Goal: Task Accomplishment & Management: Complete application form

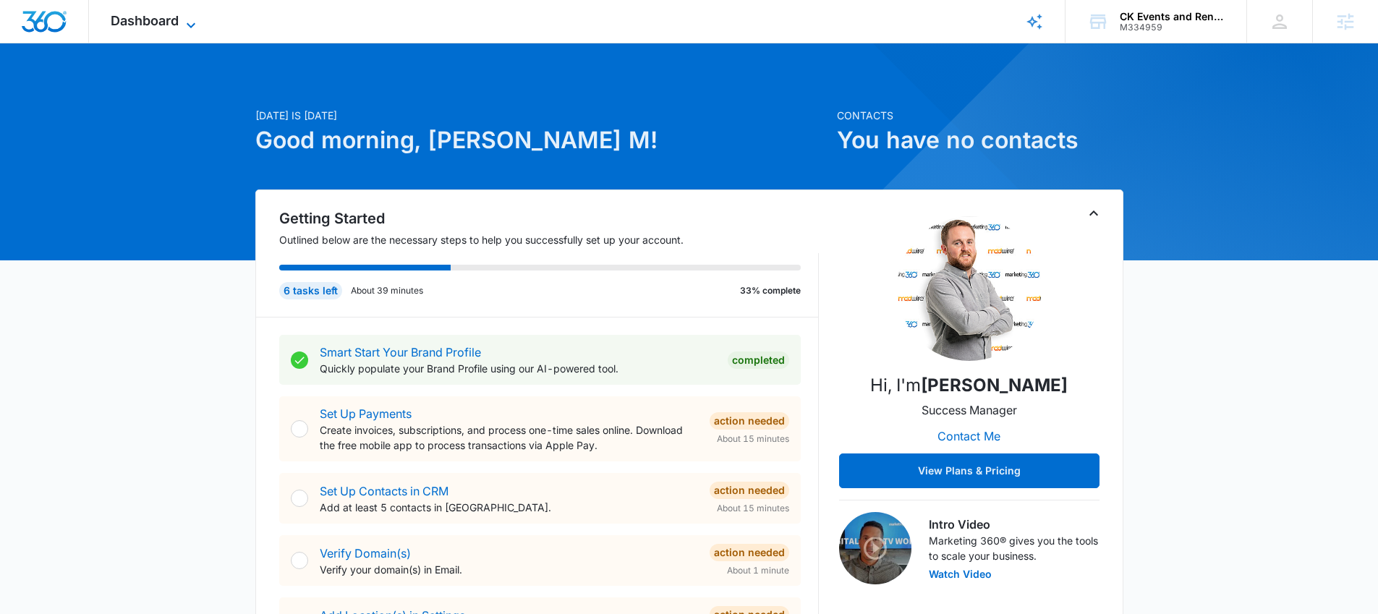
click at [148, 20] on span "Dashboard" at bounding box center [145, 20] width 68 height 15
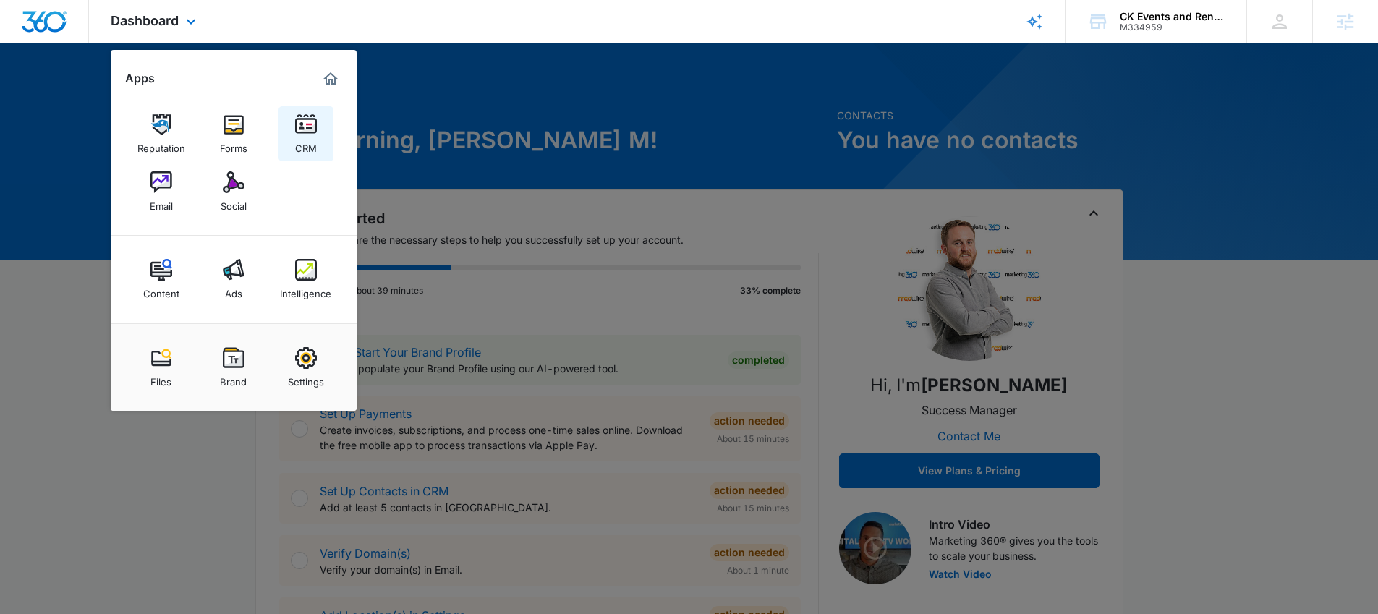
click at [310, 122] on img at bounding box center [306, 125] width 22 height 22
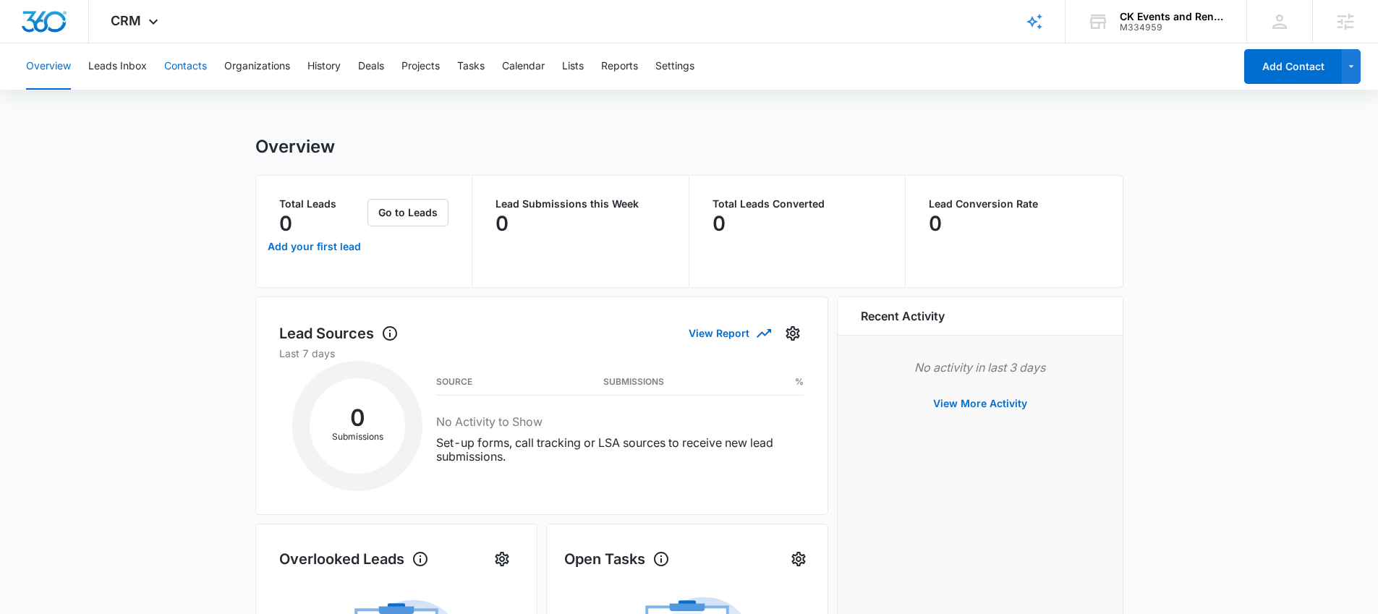
click at [185, 68] on button "Contacts" at bounding box center [185, 66] width 43 height 46
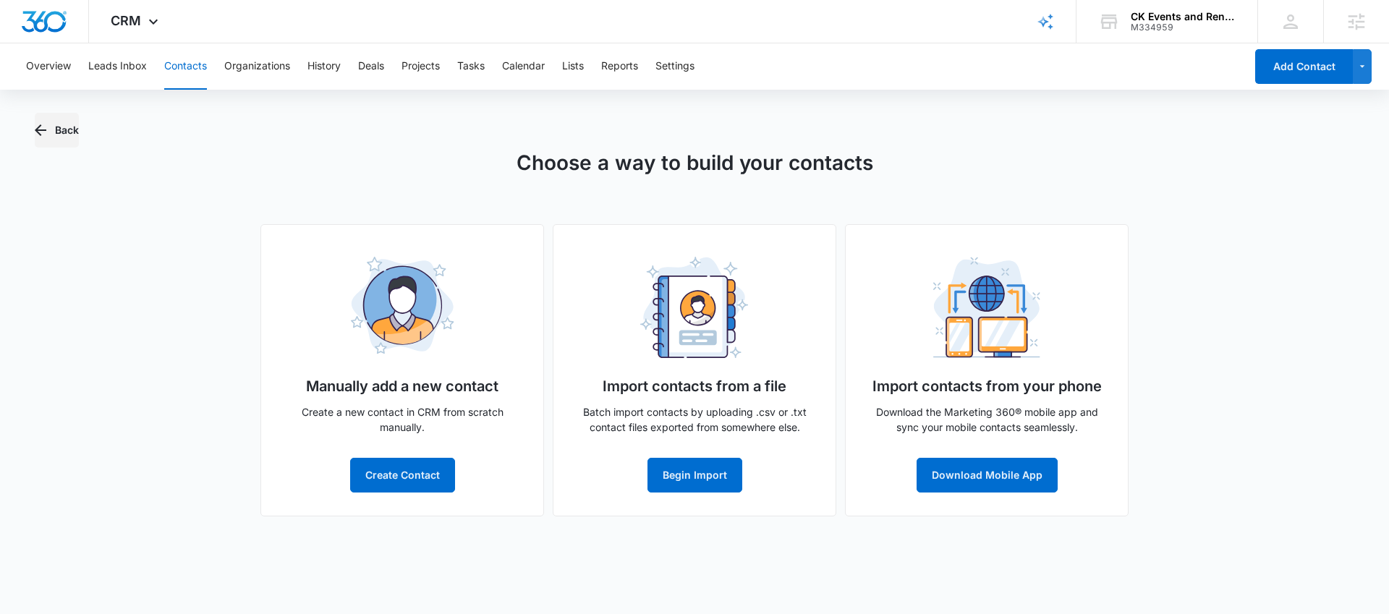
click at [68, 131] on button "Back" at bounding box center [57, 130] width 44 height 35
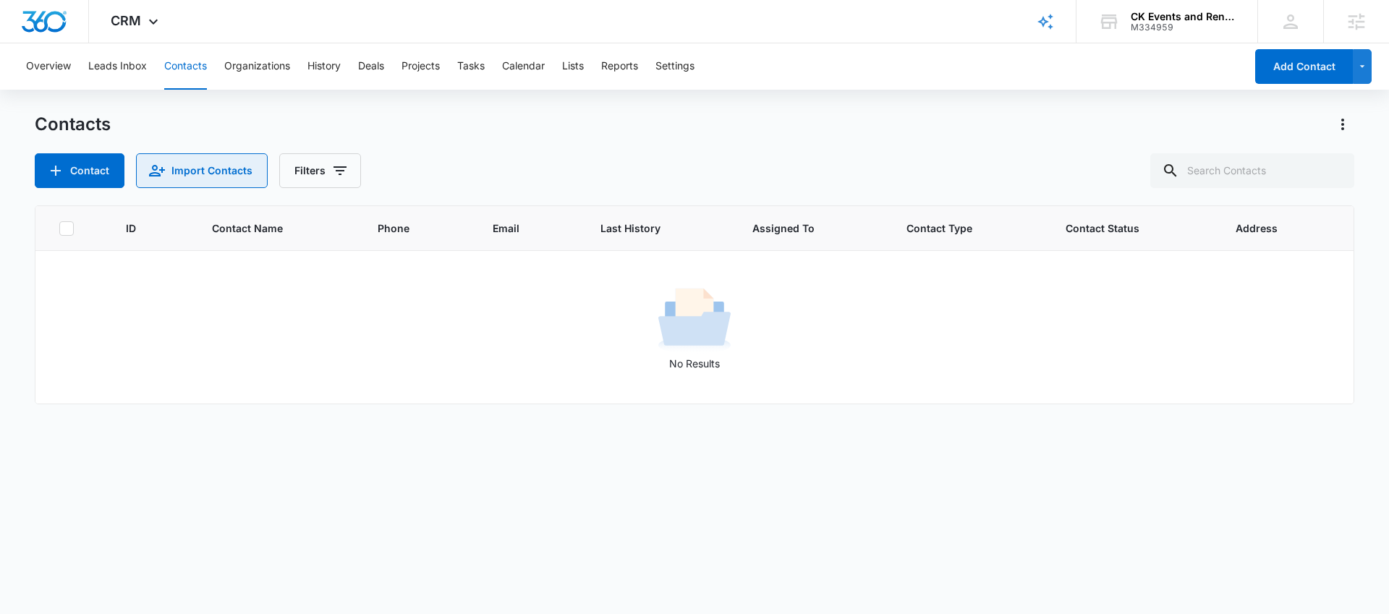
click at [183, 175] on button "Import Contacts" at bounding box center [202, 170] width 132 height 35
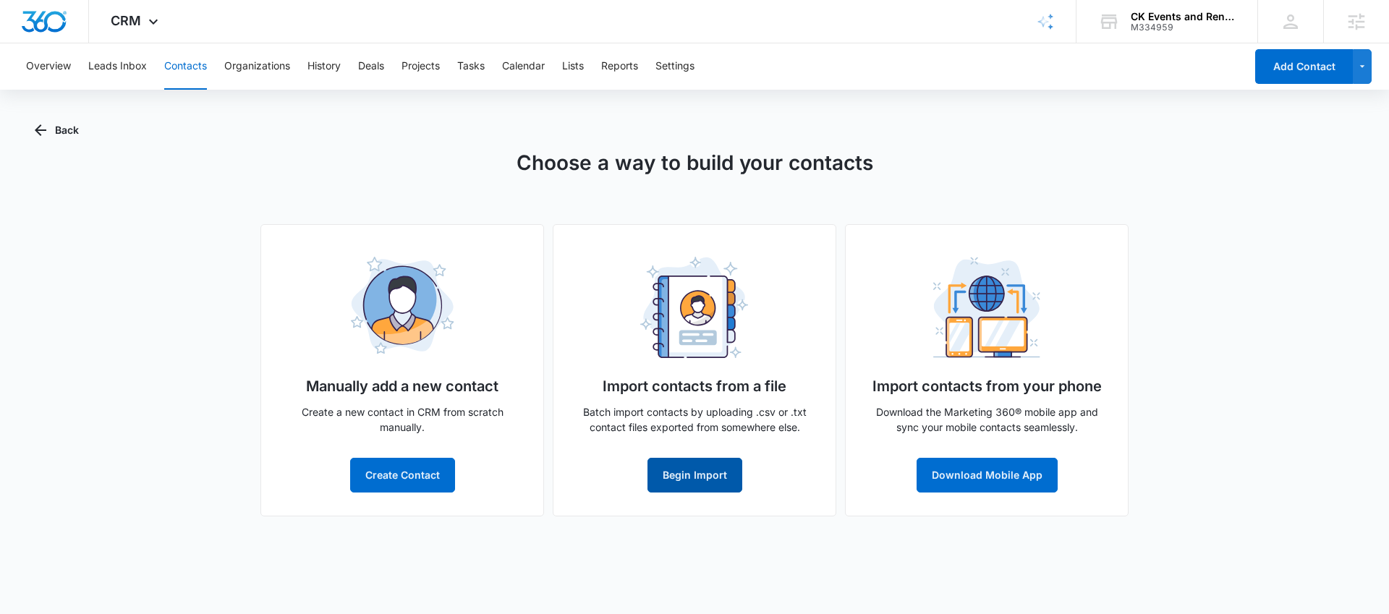
click at [700, 477] on button "Begin Import" at bounding box center [695, 475] width 95 height 35
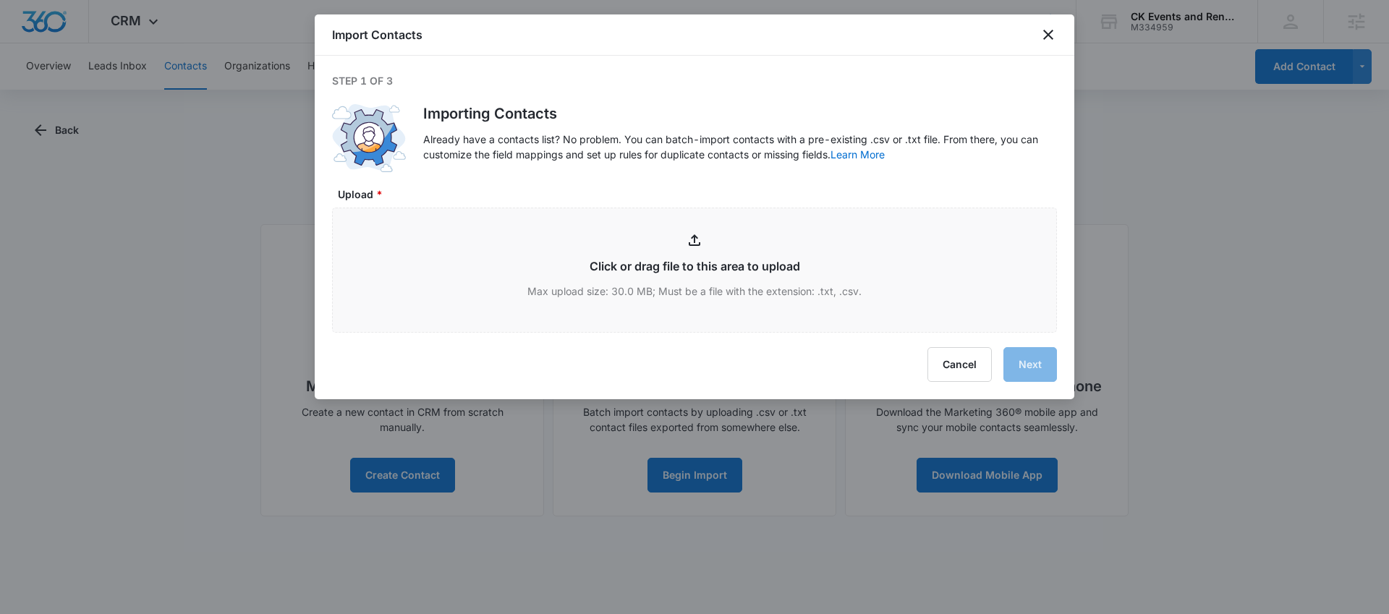
type input "C:\fakepath\Ck Customers and Emails - Sheet1.xlsx - Table 1.csv"
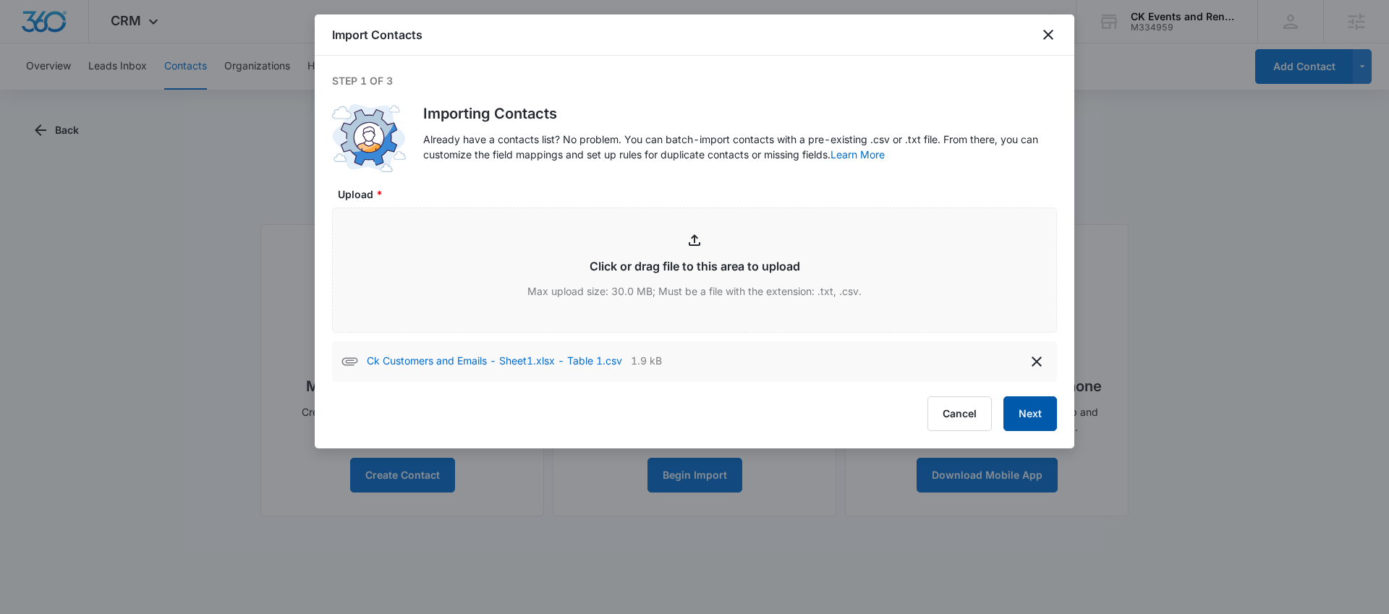
click at [1024, 412] on button "Next" at bounding box center [1030, 413] width 54 height 35
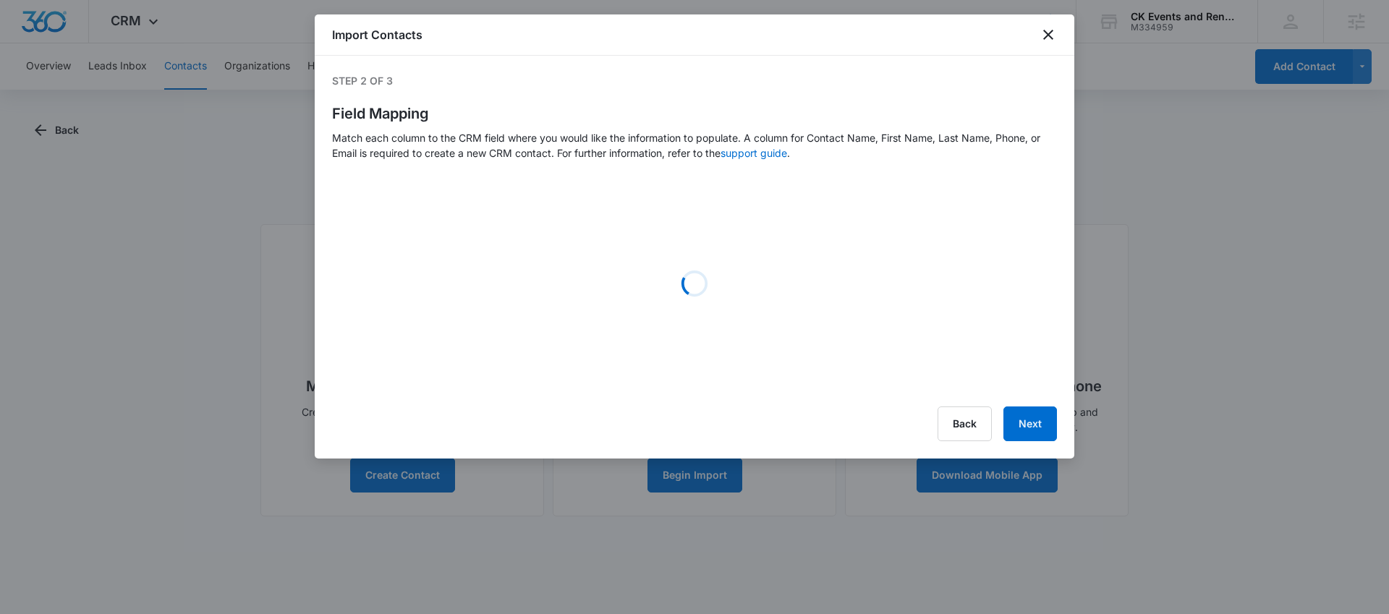
select select "78"
select select "79"
select select "185"
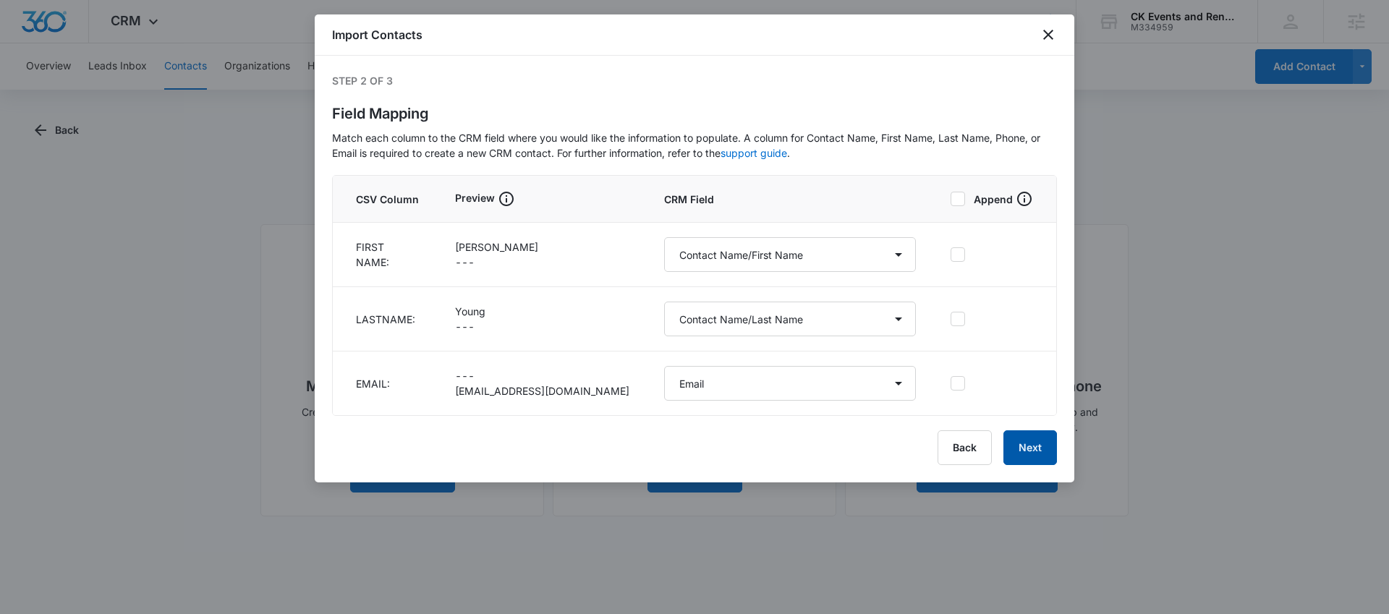
click at [1012, 452] on button "Next" at bounding box center [1030, 447] width 54 height 35
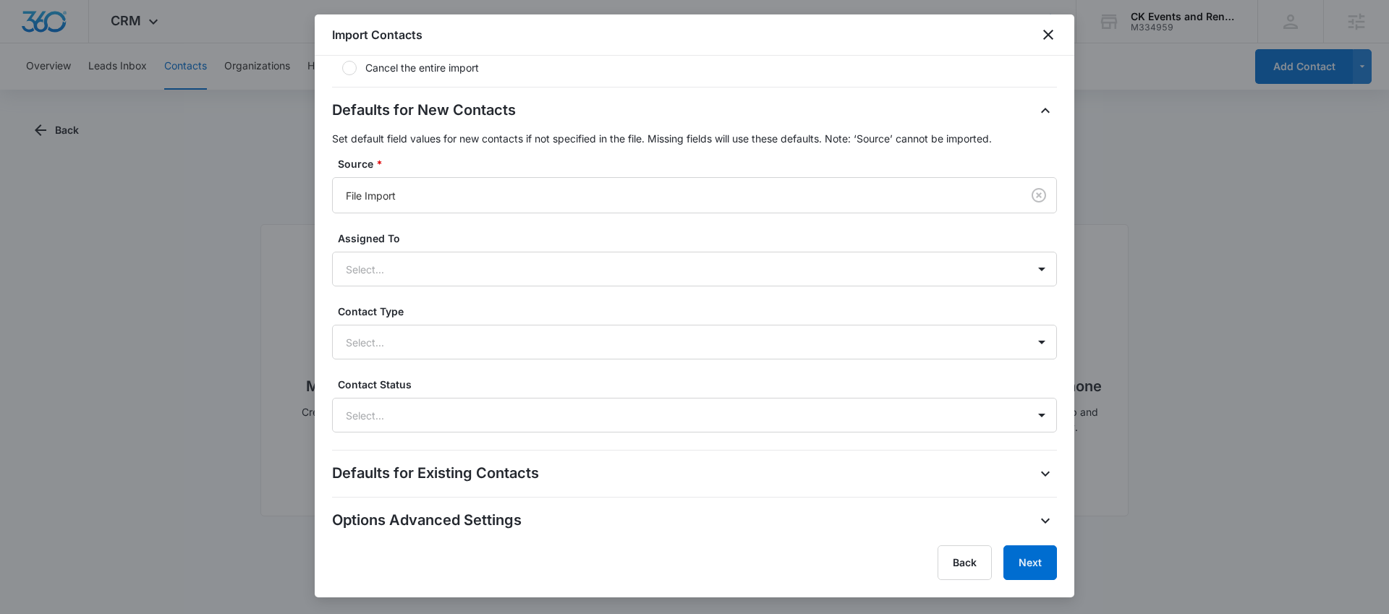
scroll to position [340, 0]
click at [444, 342] on div at bounding box center [677, 341] width 663 height 18
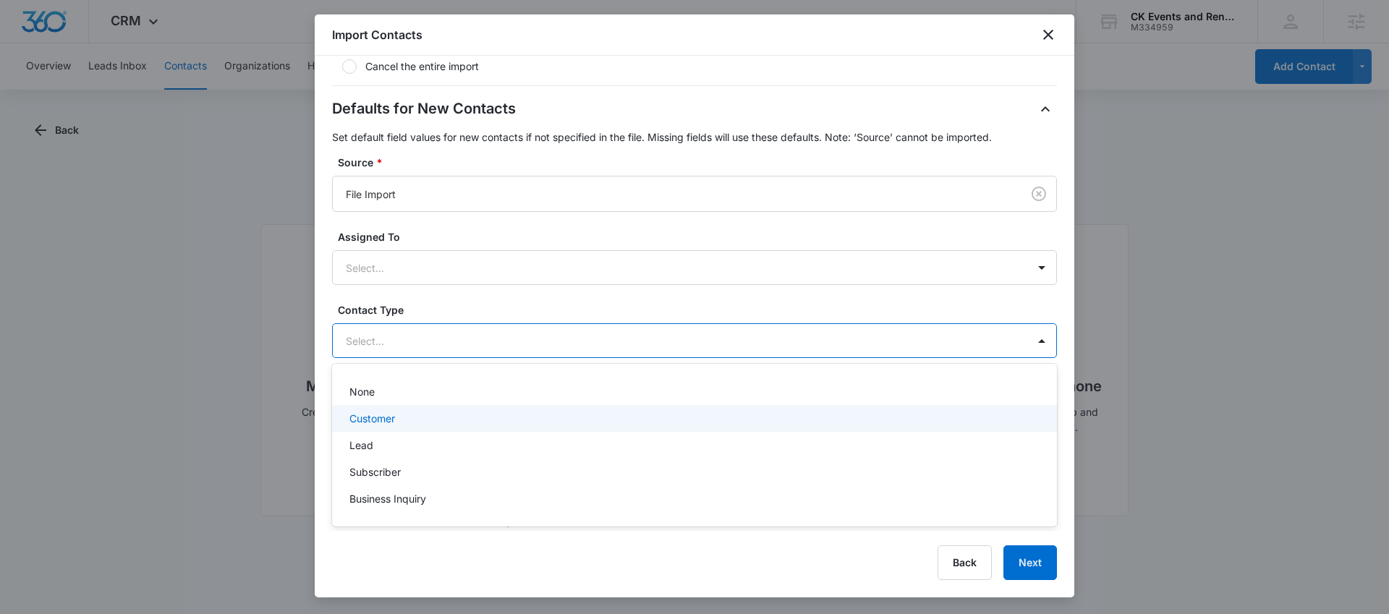
click at [394, 423] on p "Customer" at bounding box center [372, 418] width 46 height 15
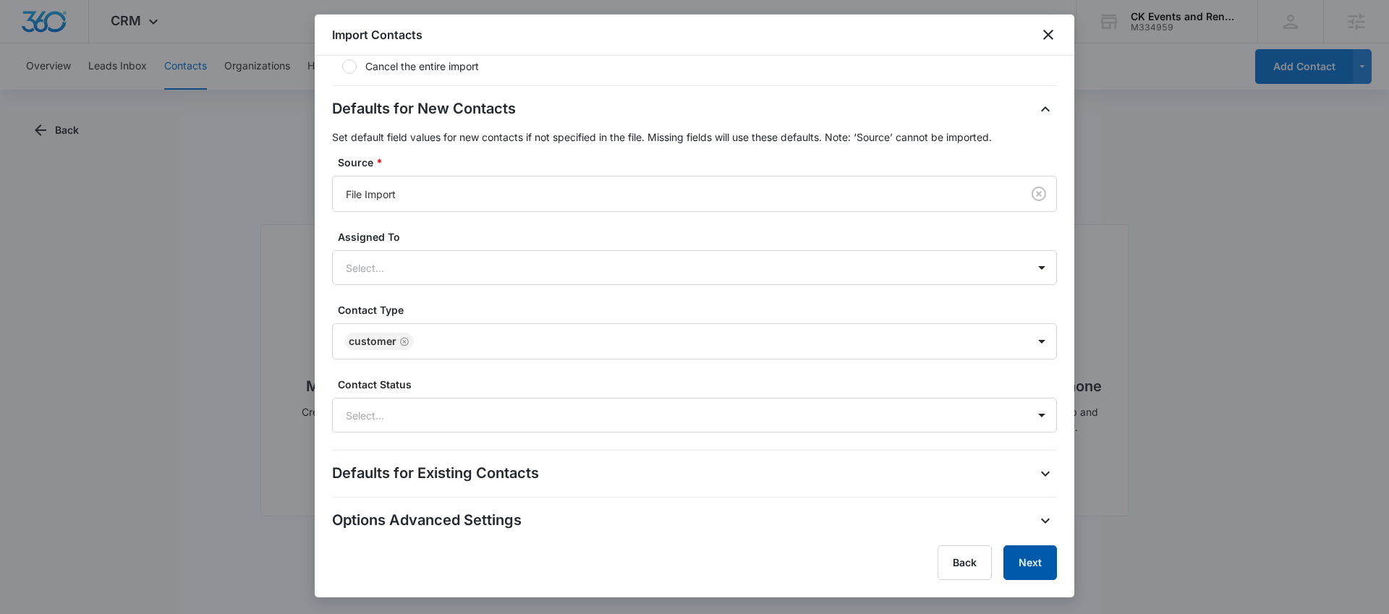
click at [1032, 565] on button "Next" at bounding box center [1030, 563] width 54 height 35
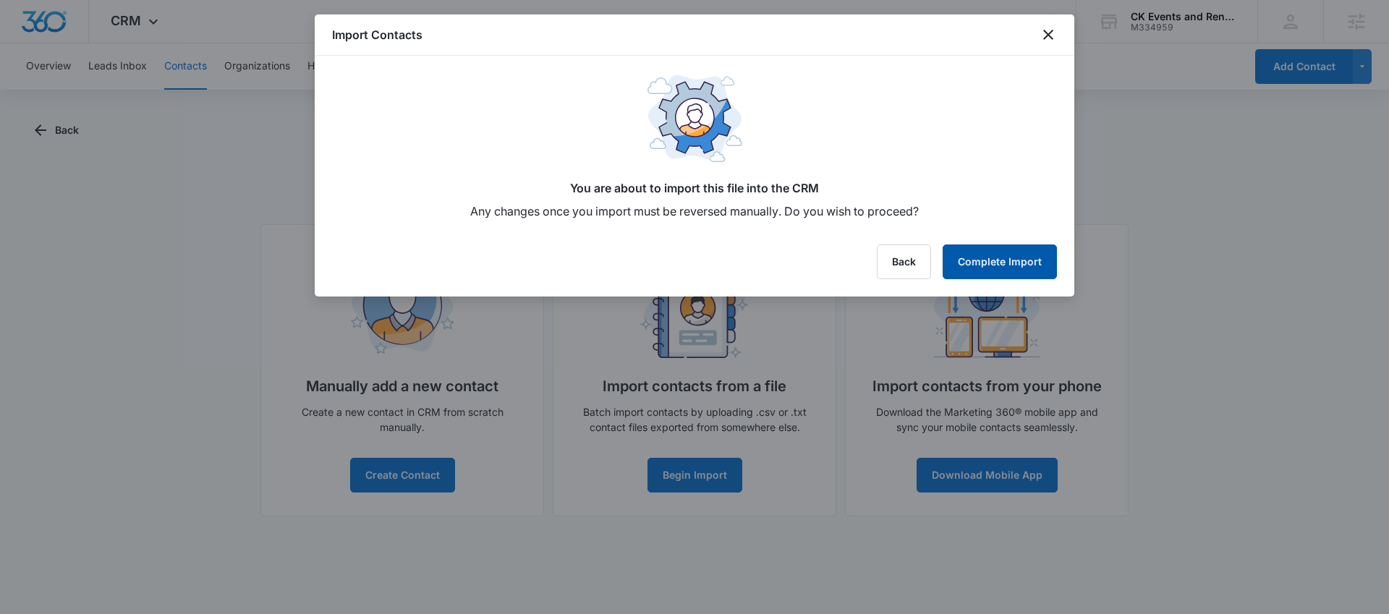
scroll to position [0, 0]
click at [989, 266] on button "Complete Import" at bounding box center [1000, 262] width 114 height 35
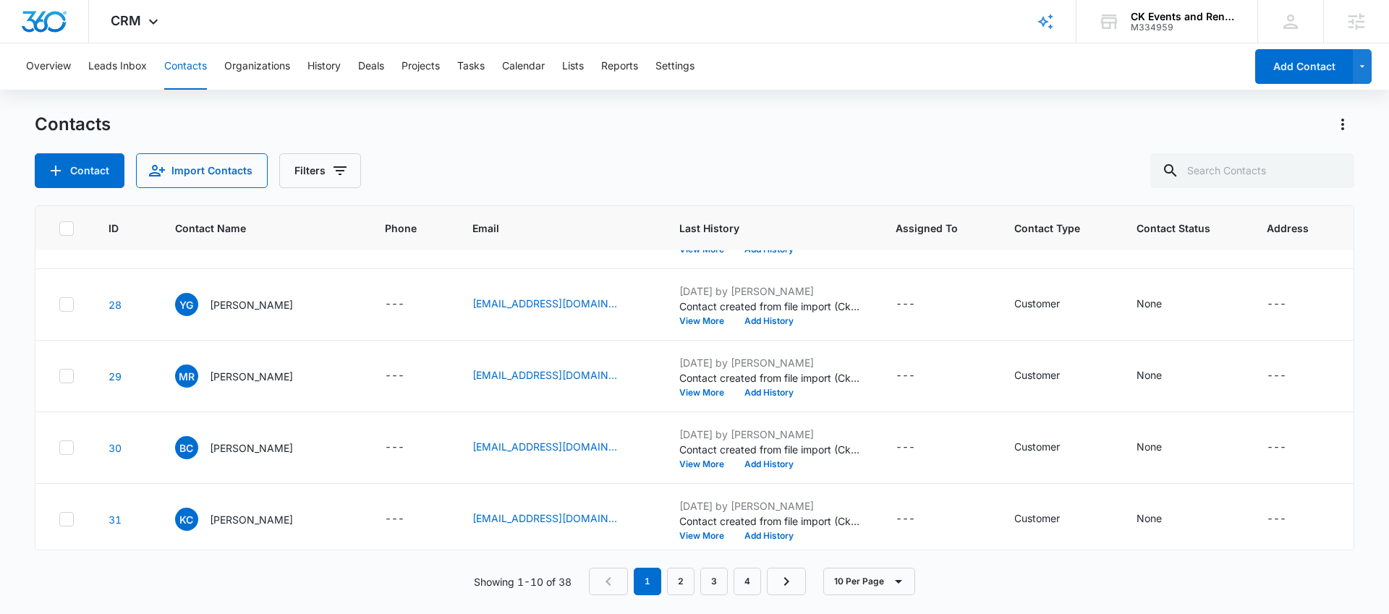
scroll to position [428, 0]
